Goal: Use online tool/utility: Utilize a website feature to perform a specific function

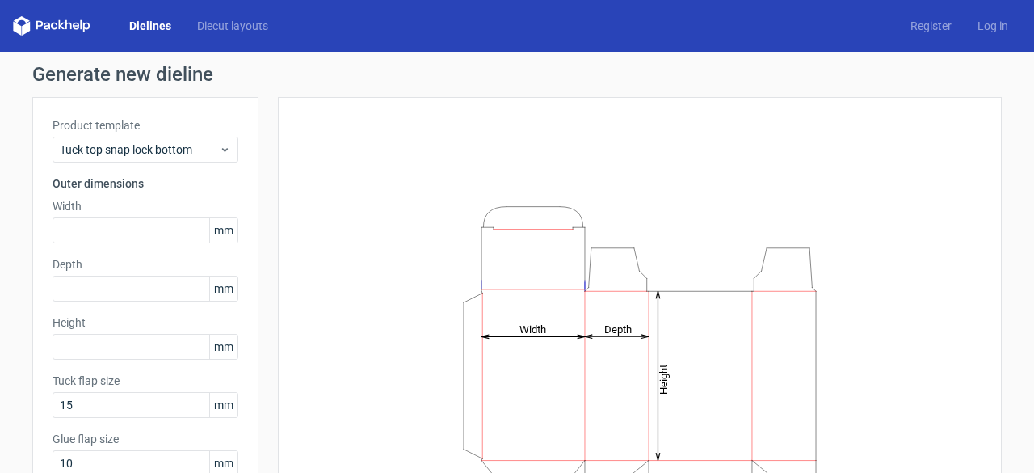
click at [218, 237] on span "mm" at bounding box center [223, 230] width 28 height 24
click at [218, 234] on span "mm" at bounding box center [223, 230] width 28 height 24
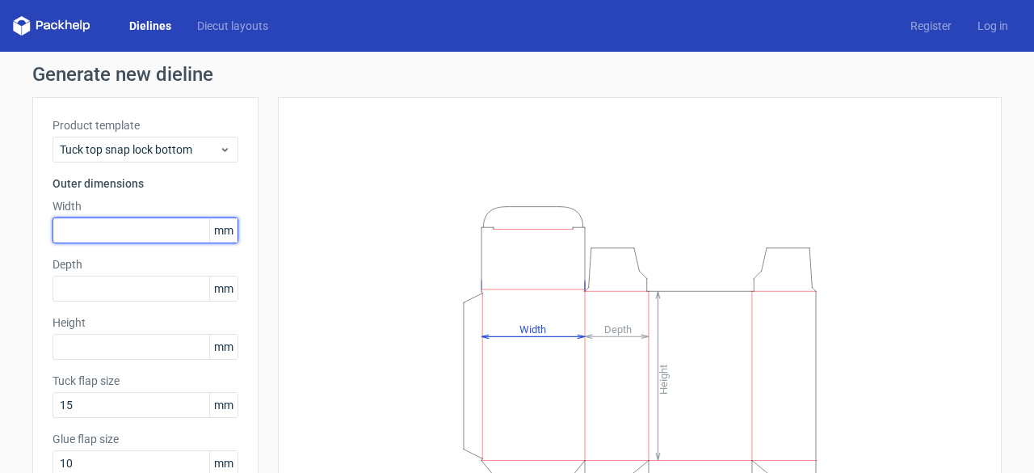
click at [173, 224] on input "text" at bounding box center [146, 230] width 186 height 26
type input "50"
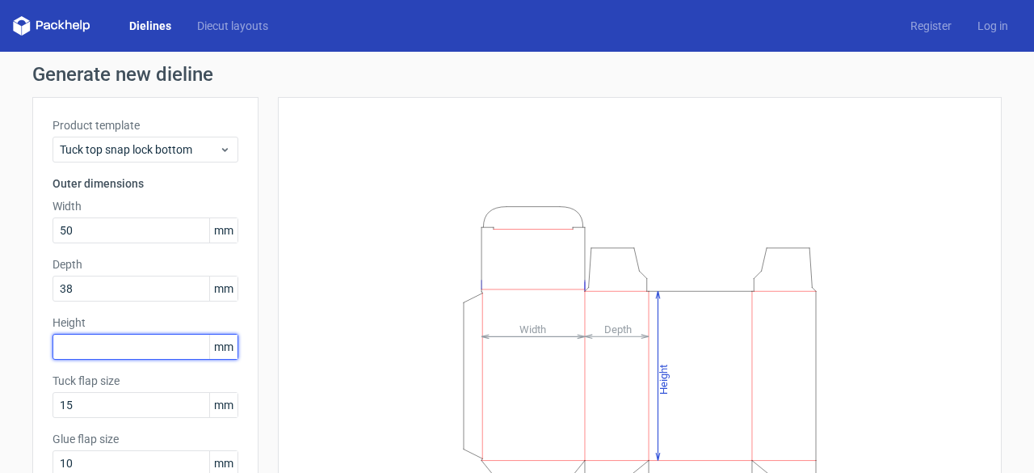
click at [84, 348] on input "text" at bounding box center [146, 347] width 186 height 26
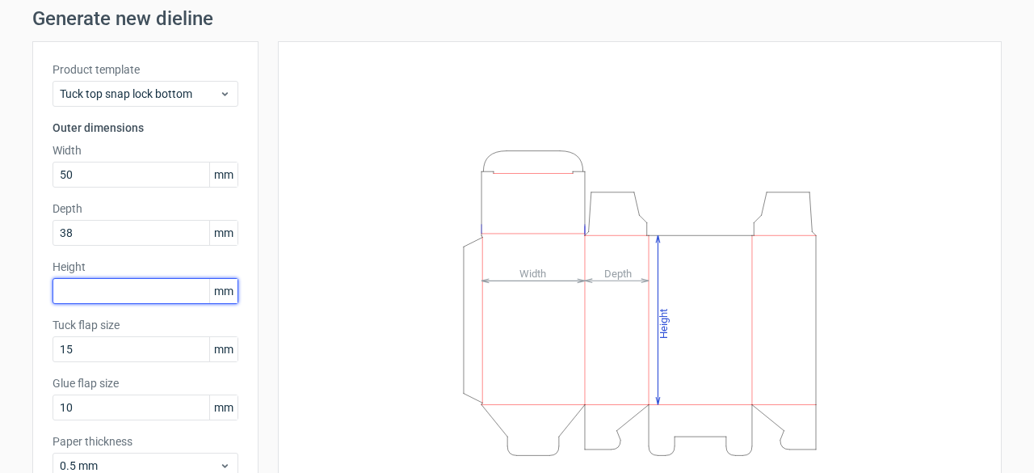
scroll to position [81, 0]
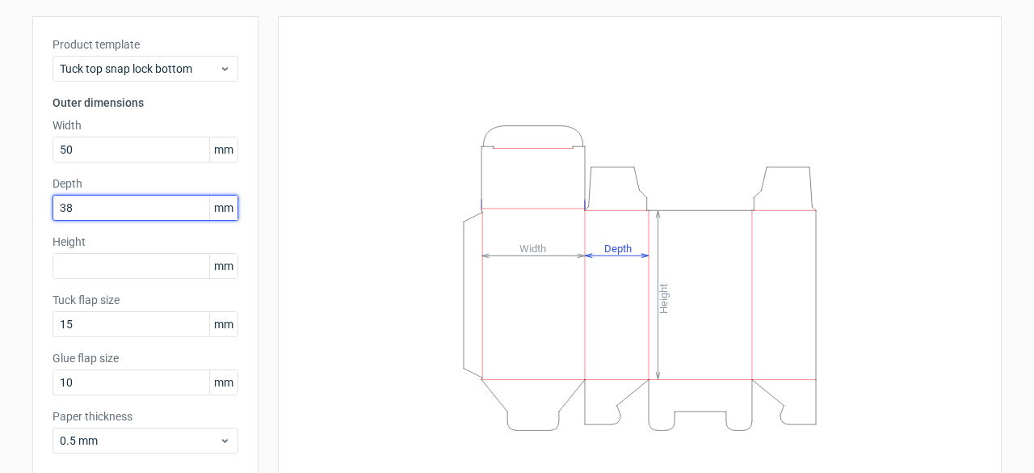
drag, startPoint x: 81, startPoint y: 205, endPoint x: 10, endPoint y: 206, distance: 71.1
click at [10, 206] on div "Generate new dieline Product template Tuck top snap lock bottom Outer dimension…" at bounding box center [517, 261] width 1034 height 581
type input "50"
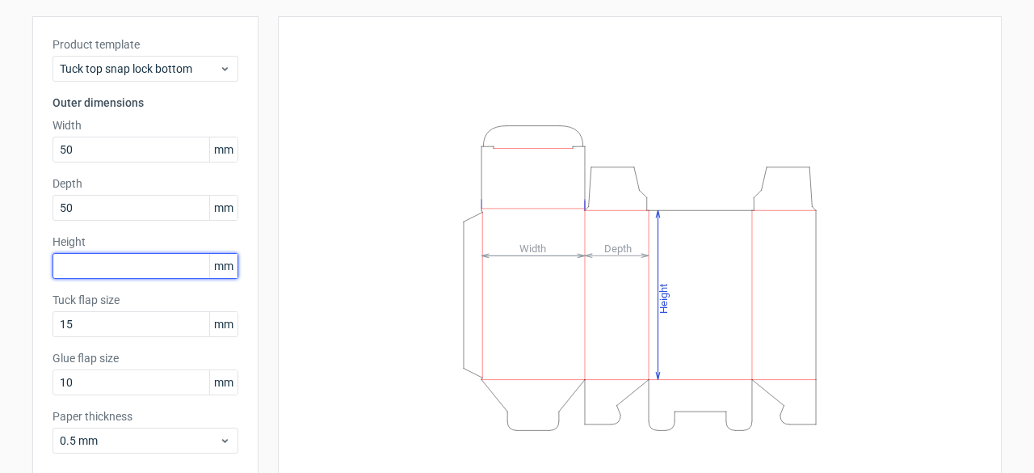
click at [61, 263] on input "text" at bounding box center [146, 266] width 186 height 26
type input "200"
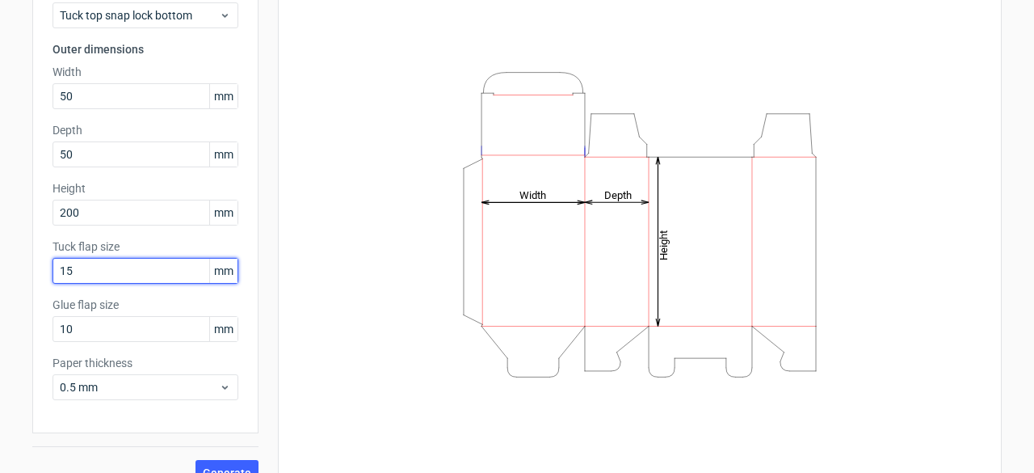
scroll to position [158, 0]
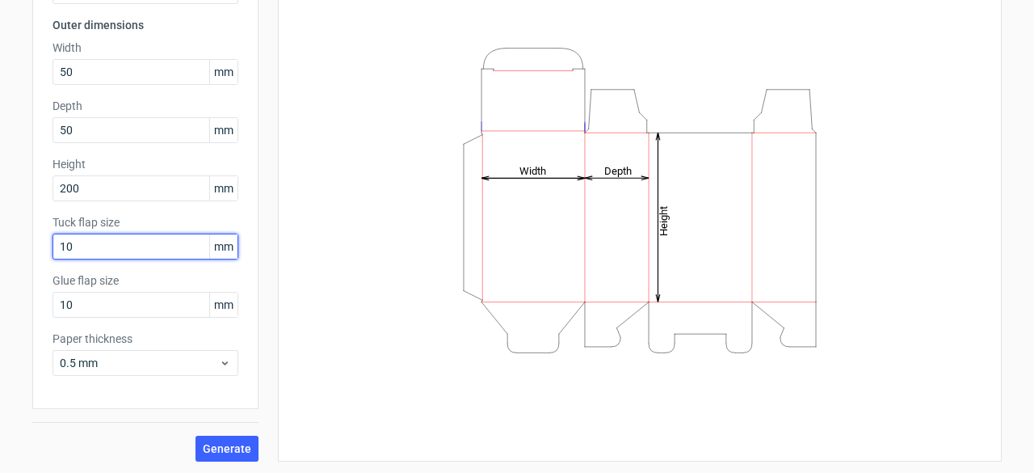
type input "10"
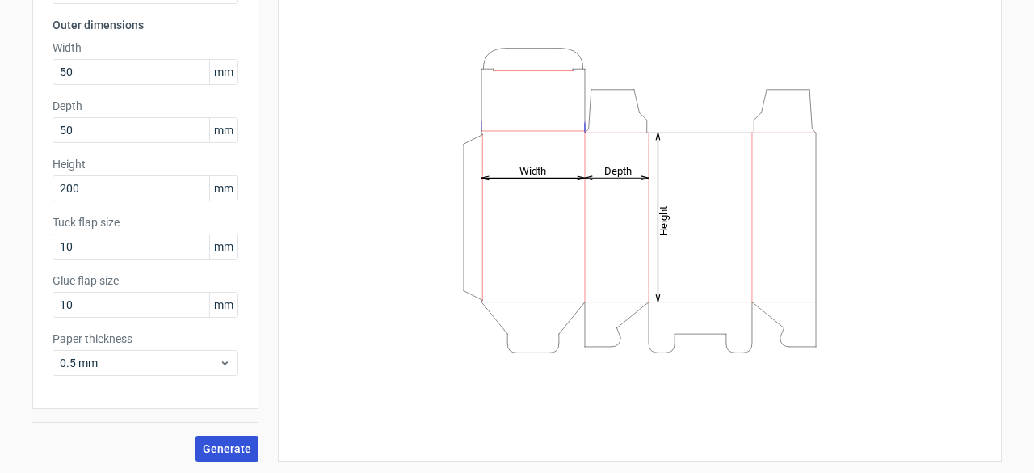
click at [212, 457] on button "Generate" at bounding box center [227, 449] width 63 height 26
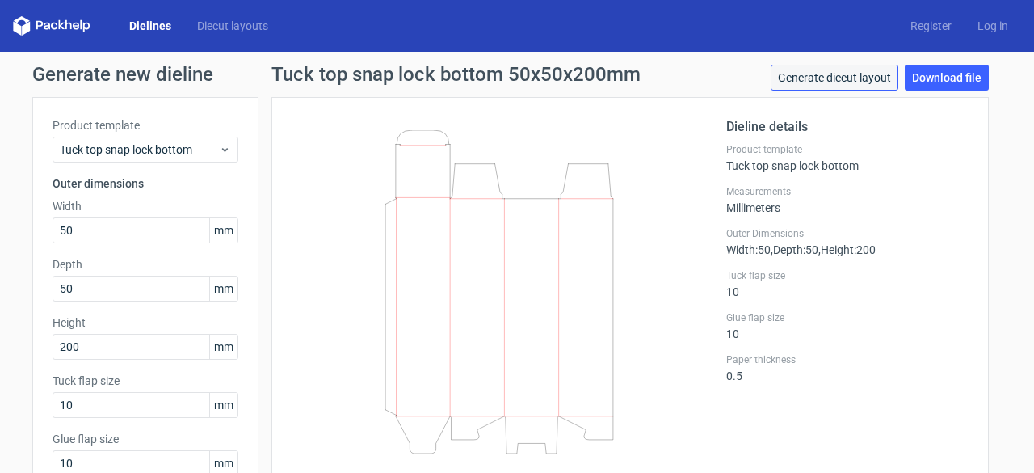
click at [837, 74] on link "Generate diecut layout" at bounding box center [835, 78] width 128 height 26
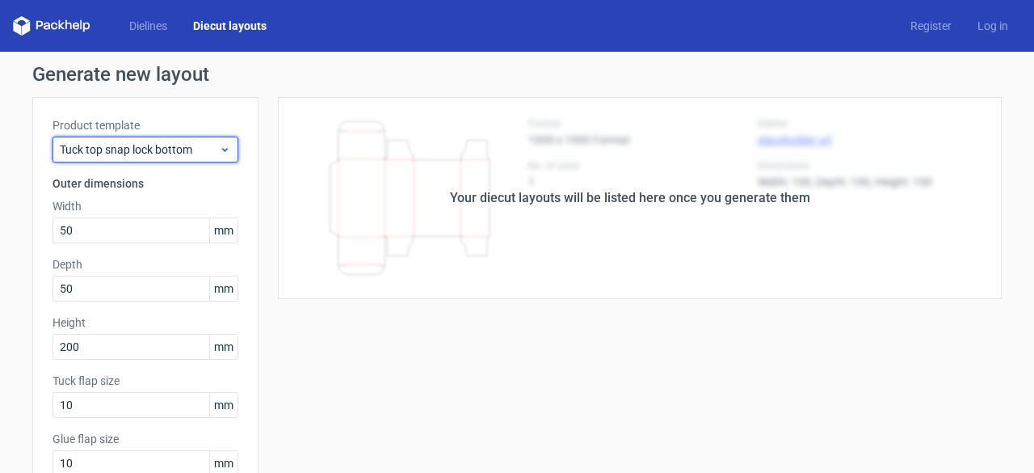
click at [147, 150] on span "Tuck top snap lock bottom" at bounding box center [139, 149] width 159 height 16
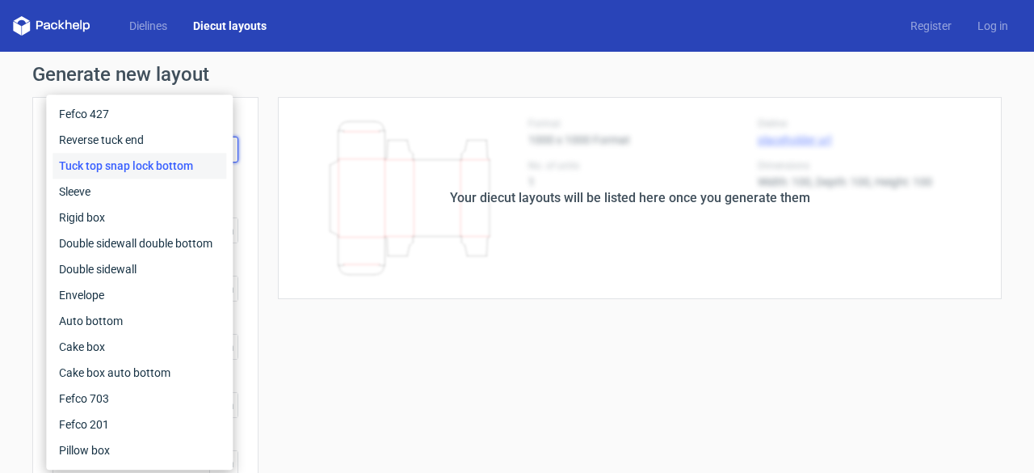
click at [355, 278] on div "Your diecut layouts will be listed here once you generate them" at bounding box center [631, 198] width 744 height 202
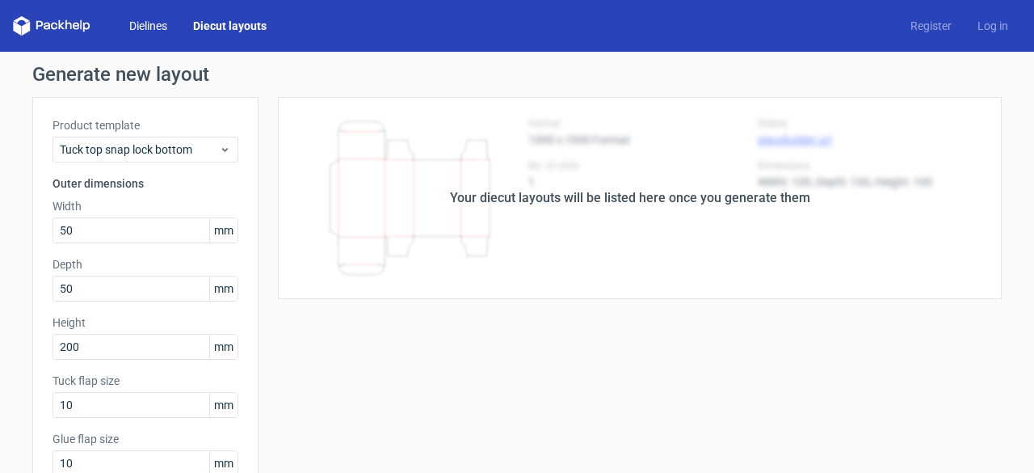
click at [126, 26] on link "Dielines" at bounding box center [148, 26] width 64 height 16
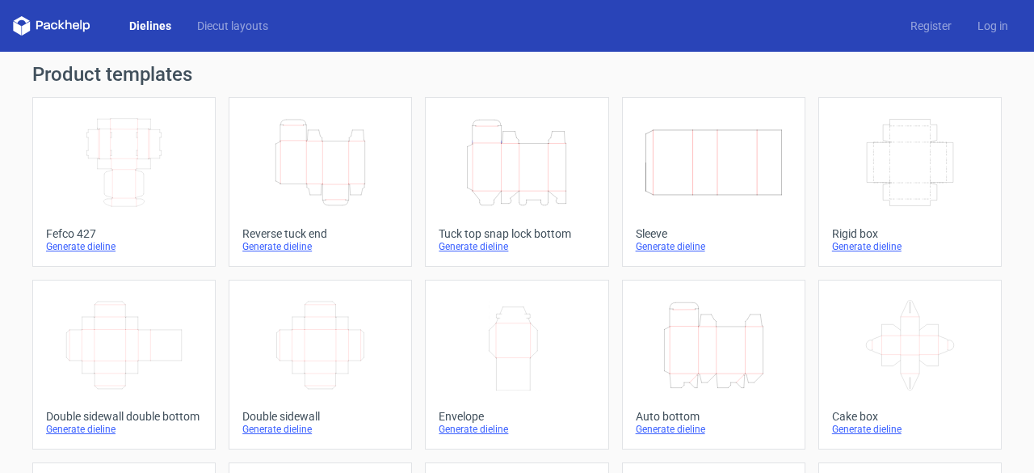
click at [60, 23] on icon at bounding box center [52, 25] width 78 height 19
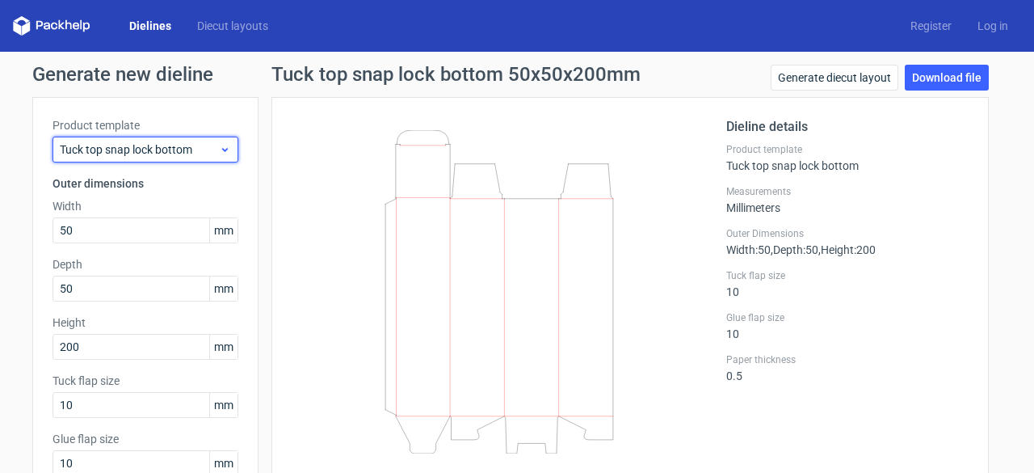
click at [175, 161] on div "Tuck top snap lock bottom" at bounding box center [146, 150] width 186 height 26
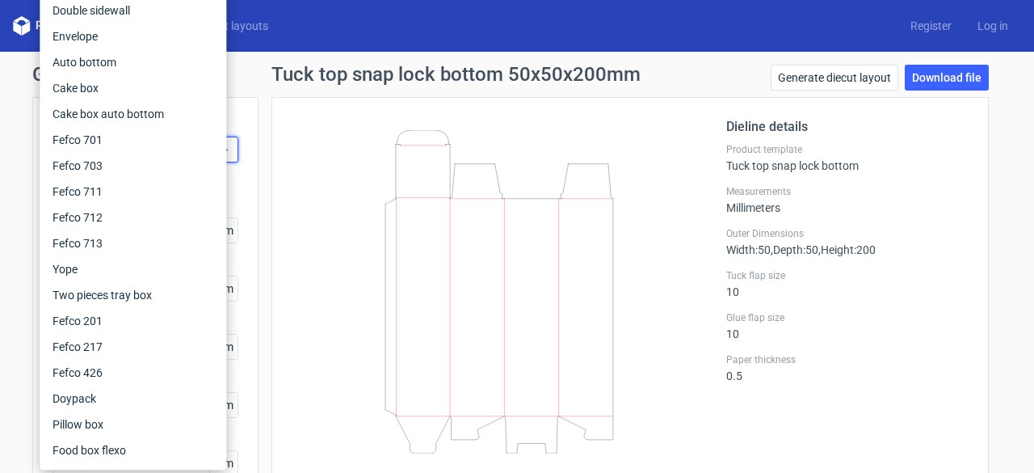
click at [273, 134] on div "Dieline details Product template Tuck top snap lock bottom Measurements Millime…" at bounding box center [631, 294] width 718 height 394
